Goal: Find specific page/section: Find specific page/section

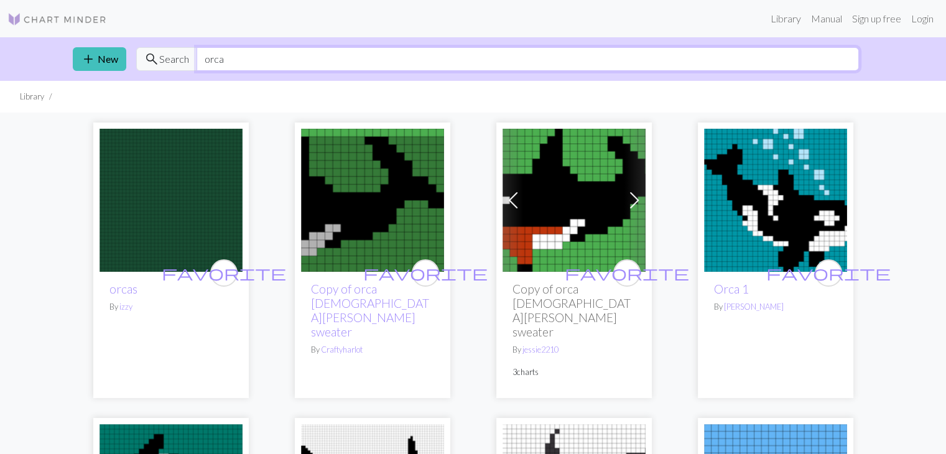
drag, startPoint x: 229, startPoint y: 60, endPoint x: 182, endPoint y: 57, distance: 47.4
click at [182, 57] on div "search Search orca" at bounding box center [497, 59] width 723 height 24
type input "humpback"
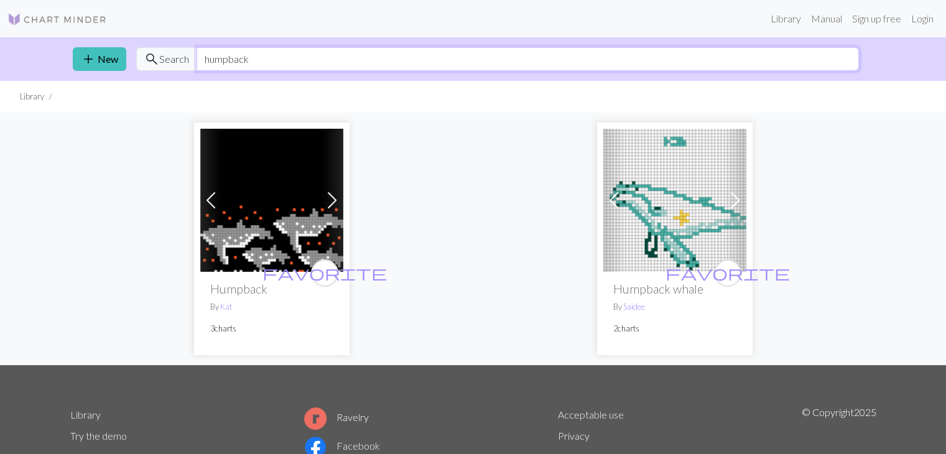
drag, startPoint x: 256, startPoint y: 59, endPoint x: 197, endPoint y: 63, distance: 59.8
click at [197, 63] on input "humpback" at bounding box center [528, 59] width 662 height 24
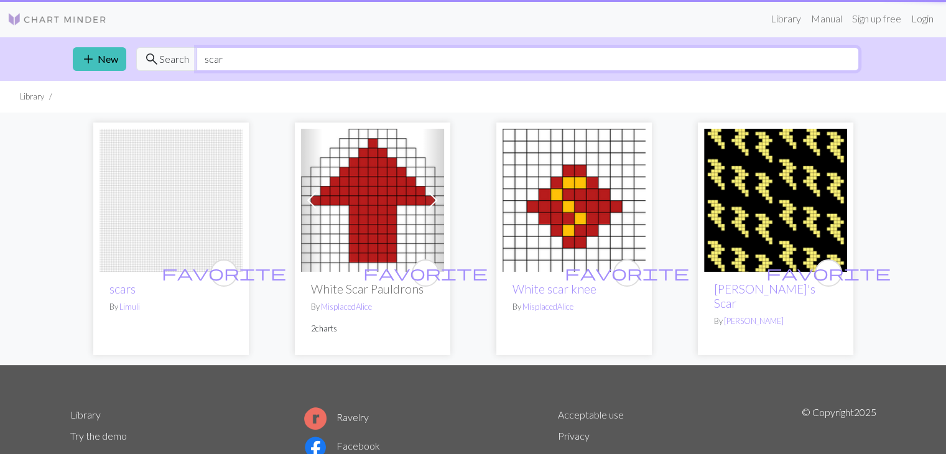
type input "scarf"
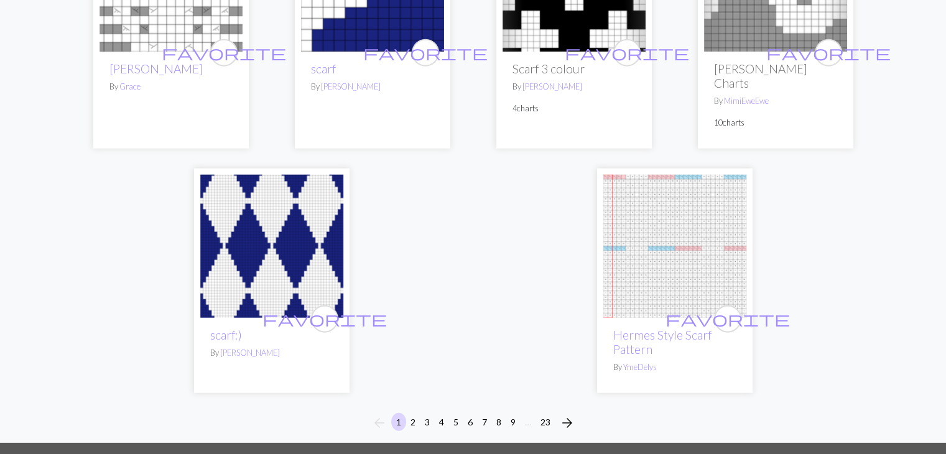
scroll to position [3118, 0]
